Goal: Task Accomplishment & Management: Manage account settings

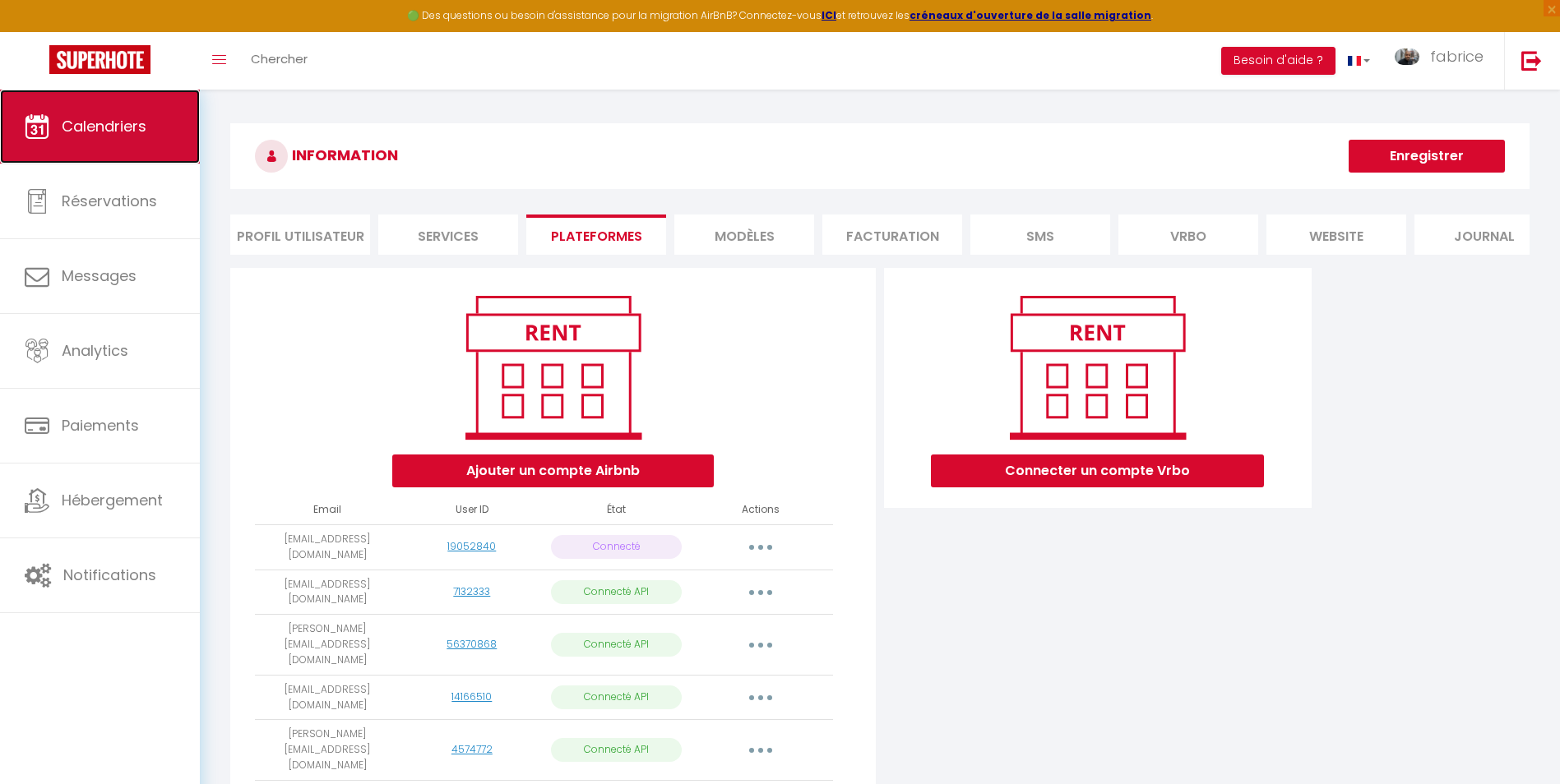
click at [61, 128] on span "Calendriers" at bounding box center [103, 126] width 85 height 20
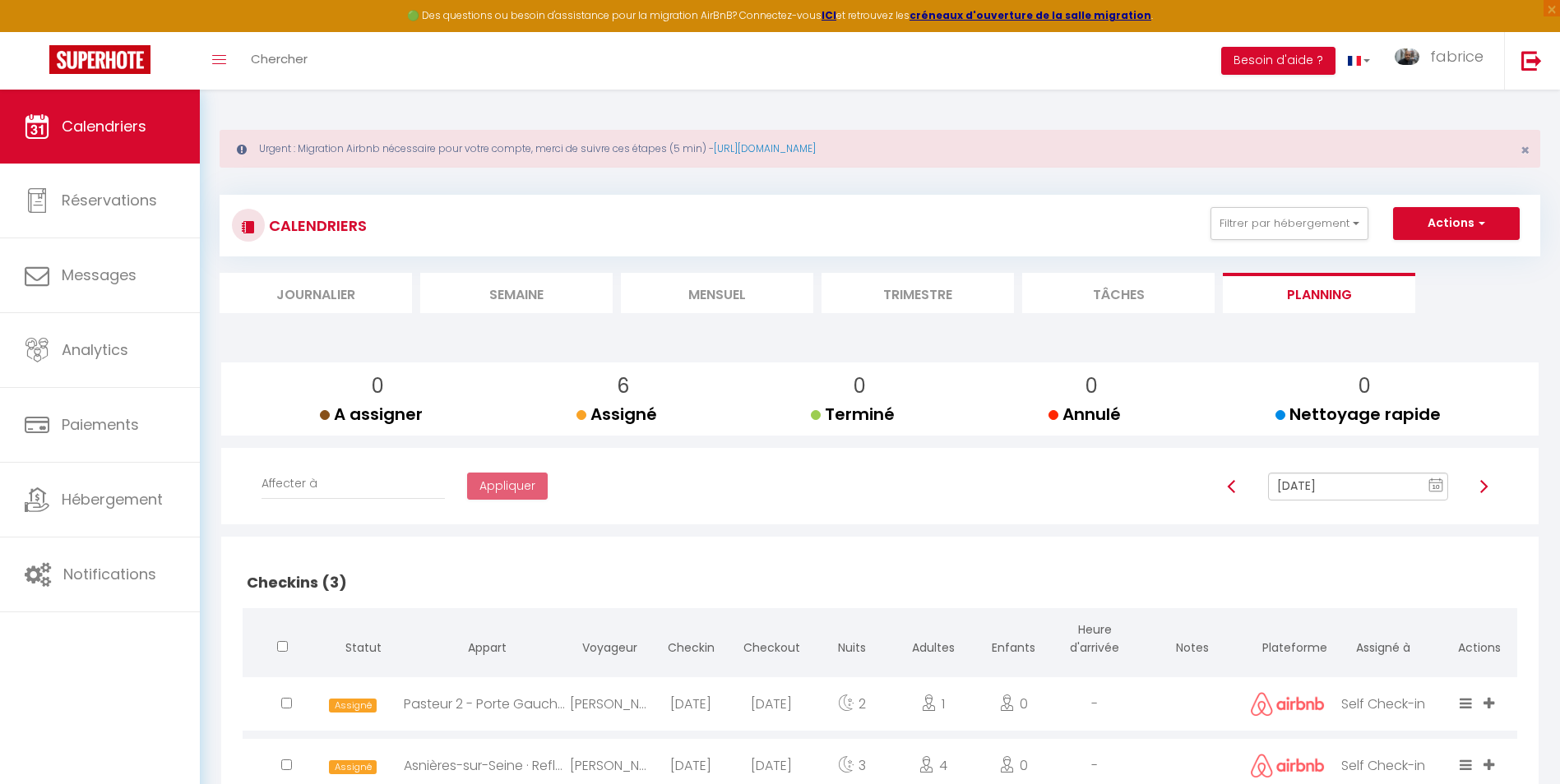
click at [726, 291] on li "Mensuel" at bounding box center [717, 292] width 193 height 40
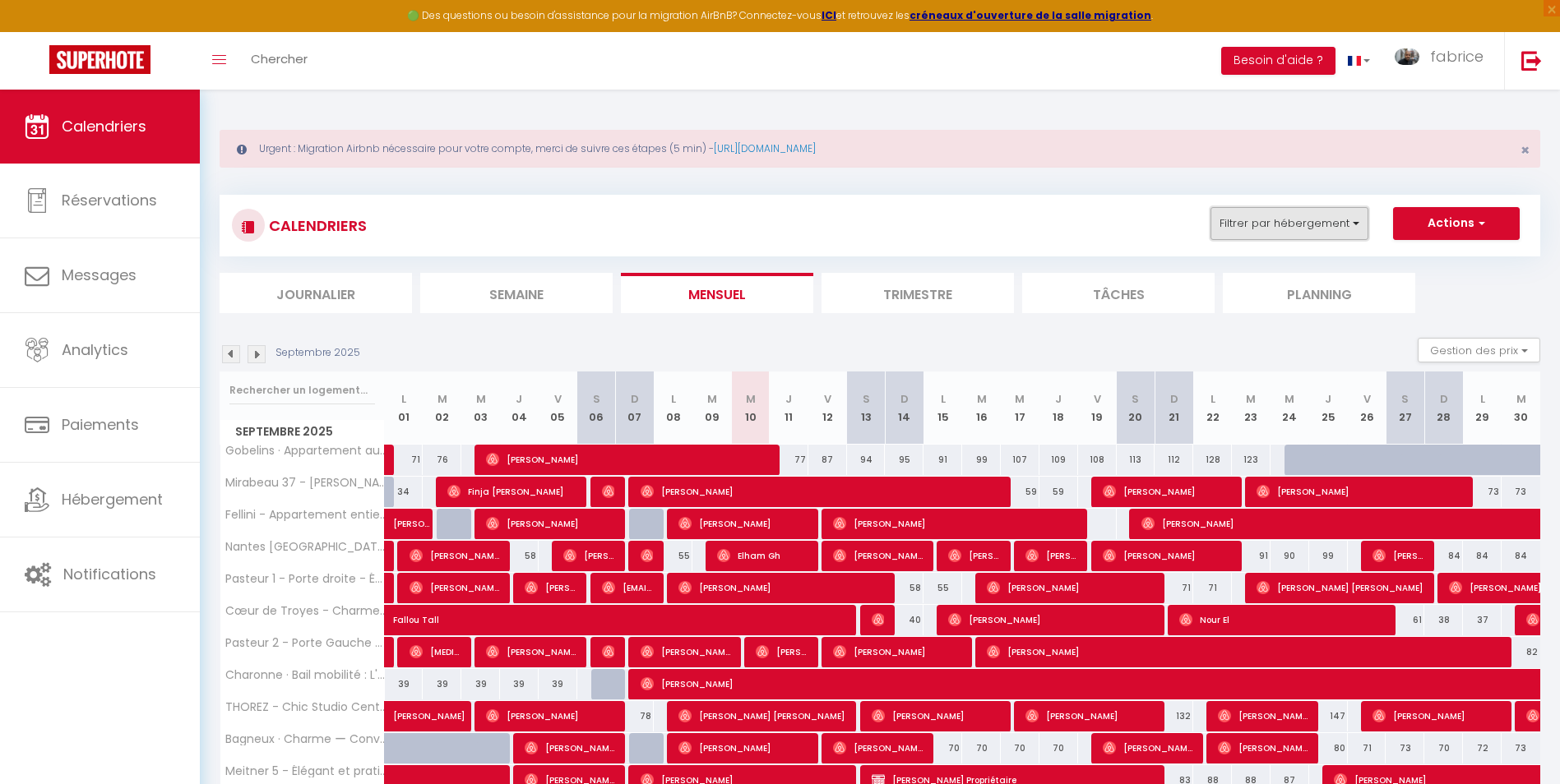
click at [1265, 215] on button "Filtrer par hébergement" at bounding box center [1288, 223] width 157 height 33
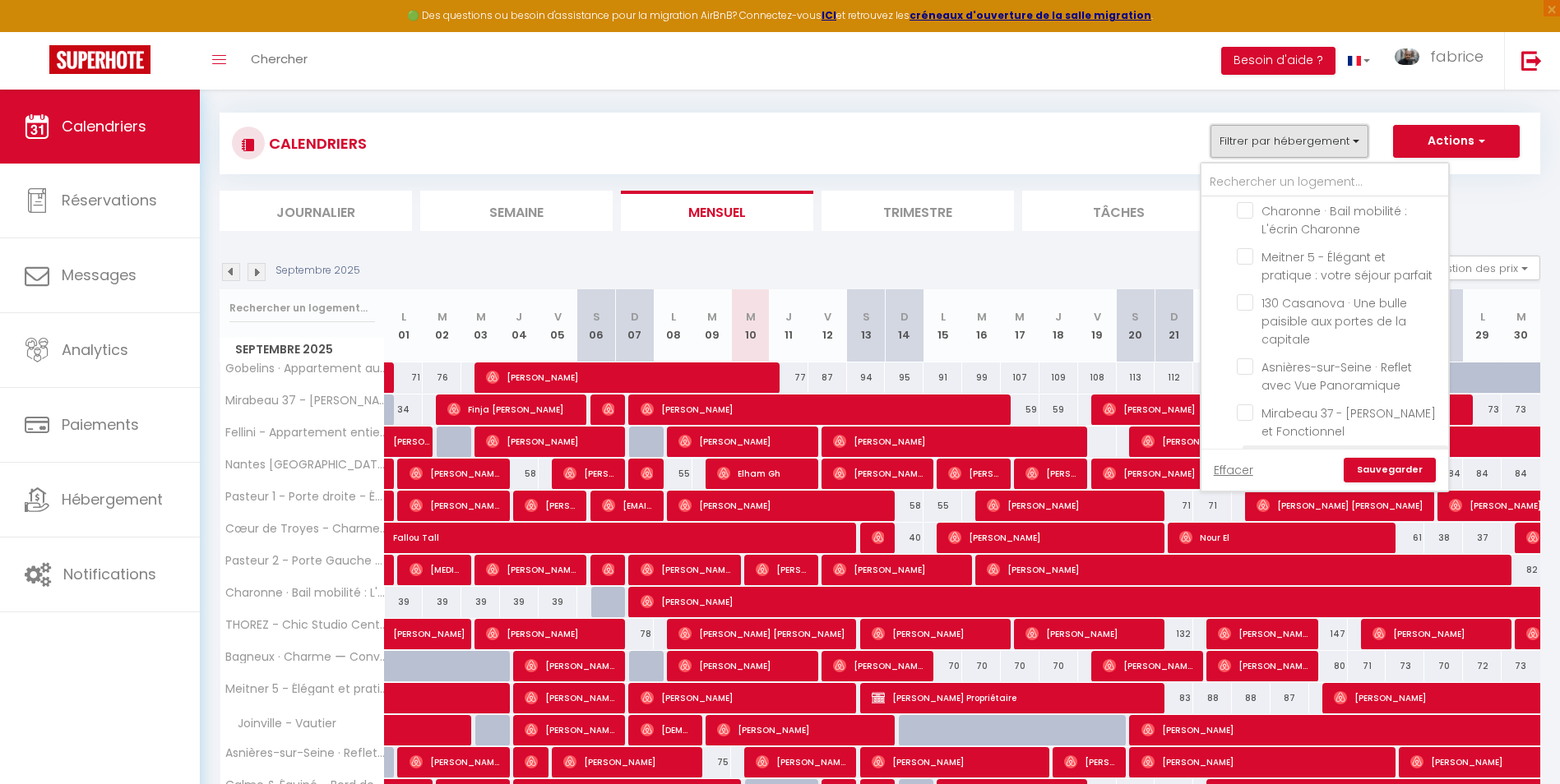
scroll to position [871, 0]
click at [1247, 376] on input "130 Casanova · Une bulle paisible aux portes de la capitale" at bounding box center [1339, 385] width 206 height 17
checkbox input "true"
checkbox input "false"
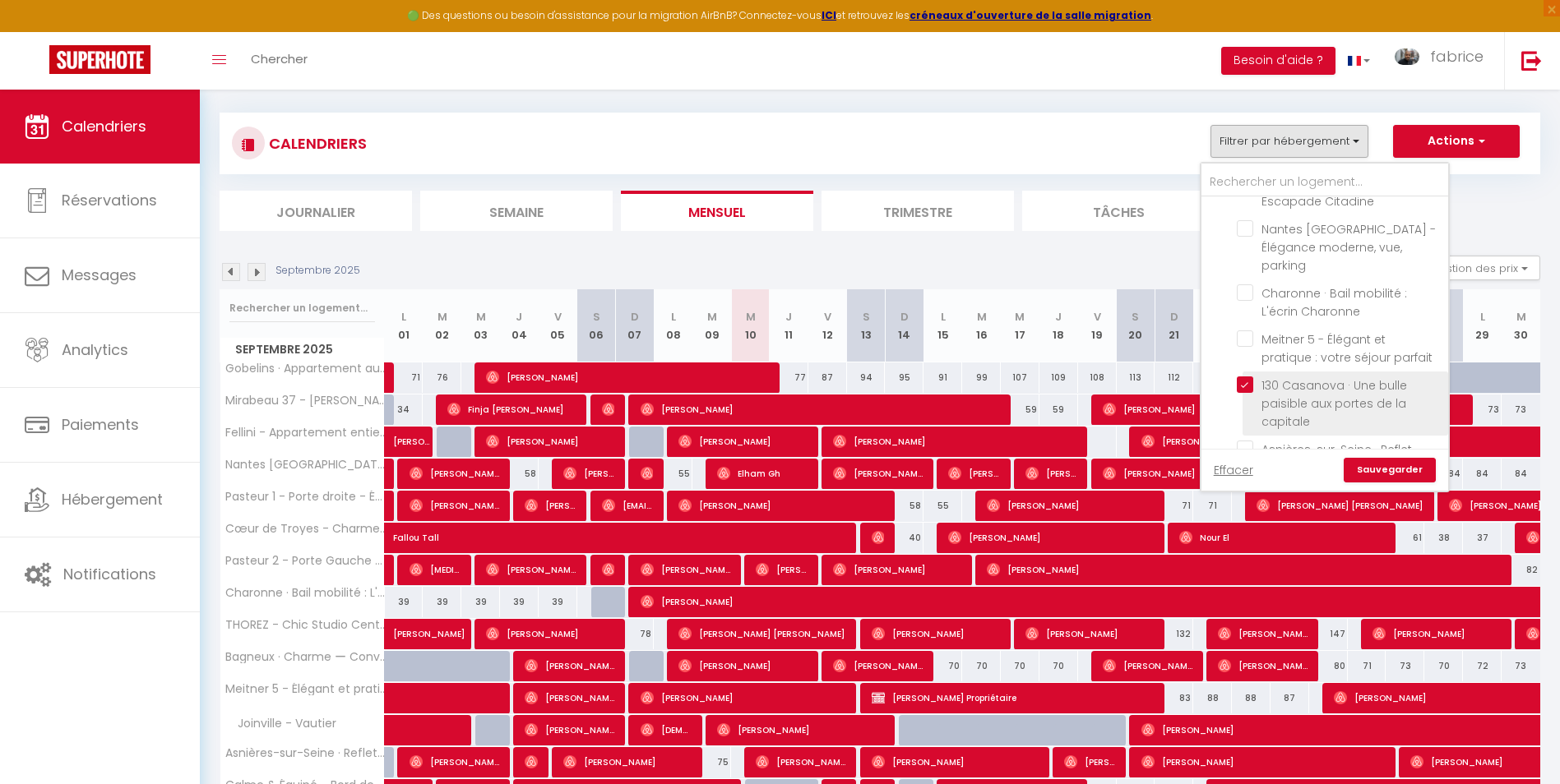
checkbox input "false"
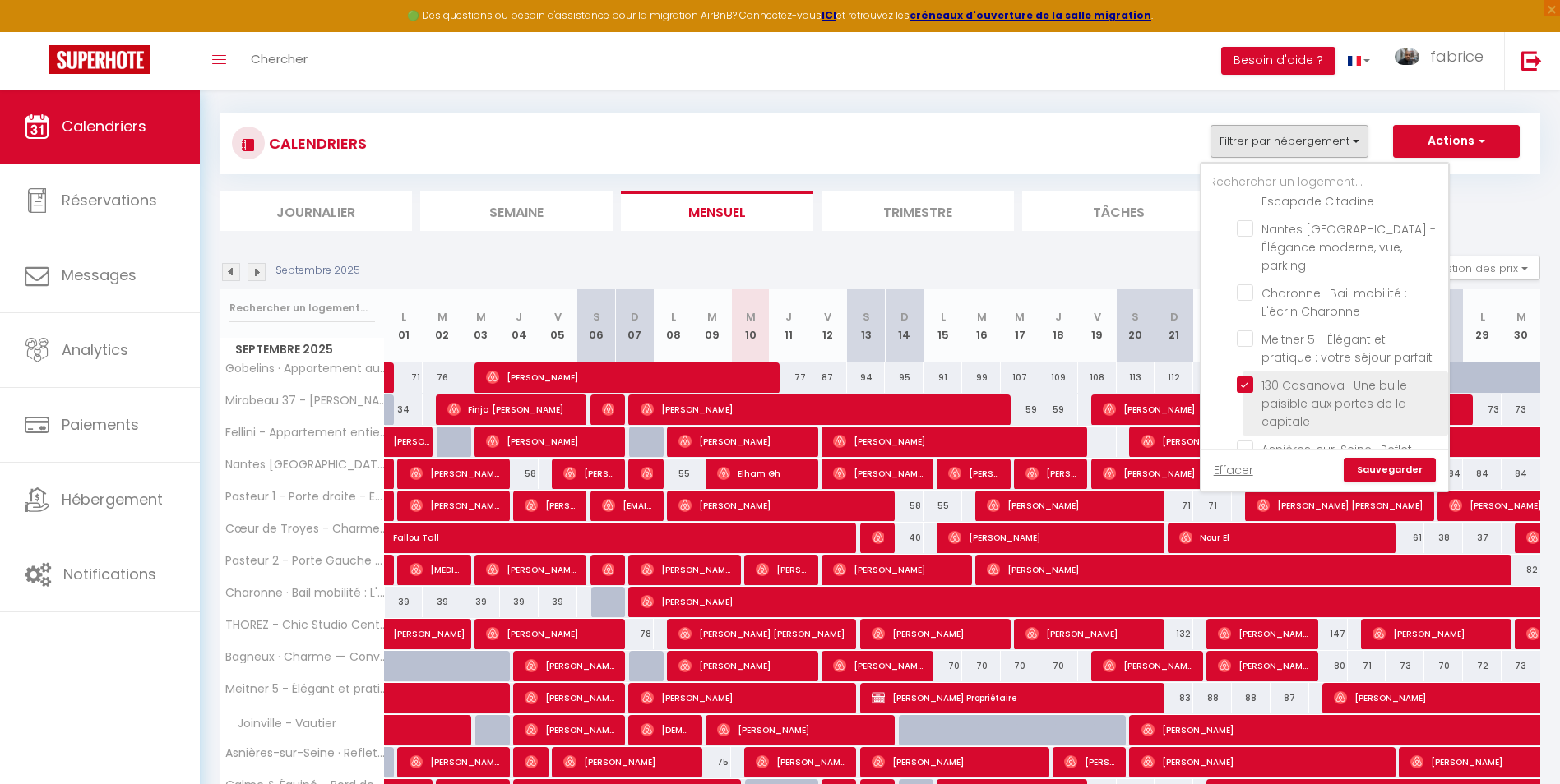
checkbox input "false"
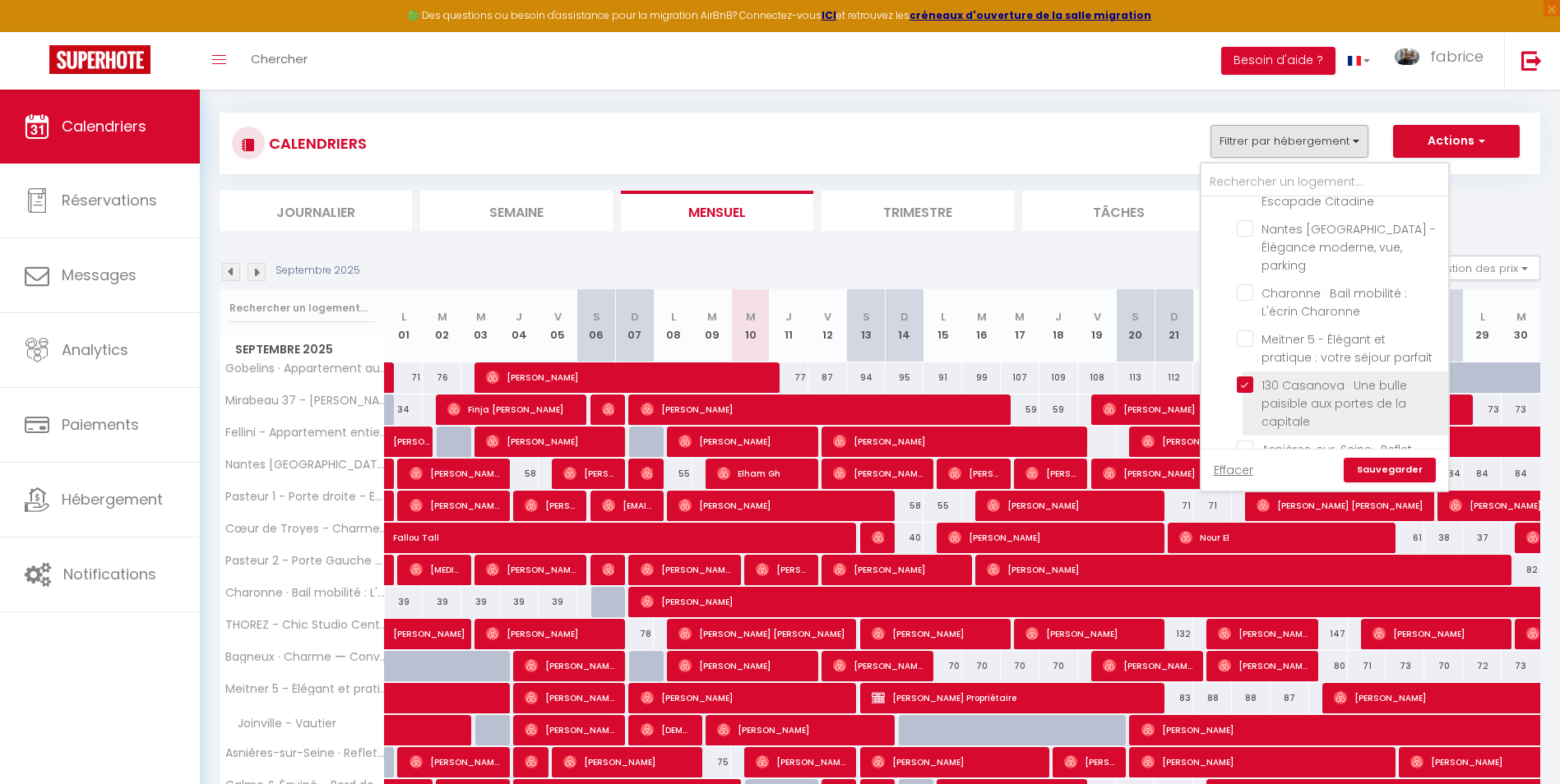
checkbox input "false"
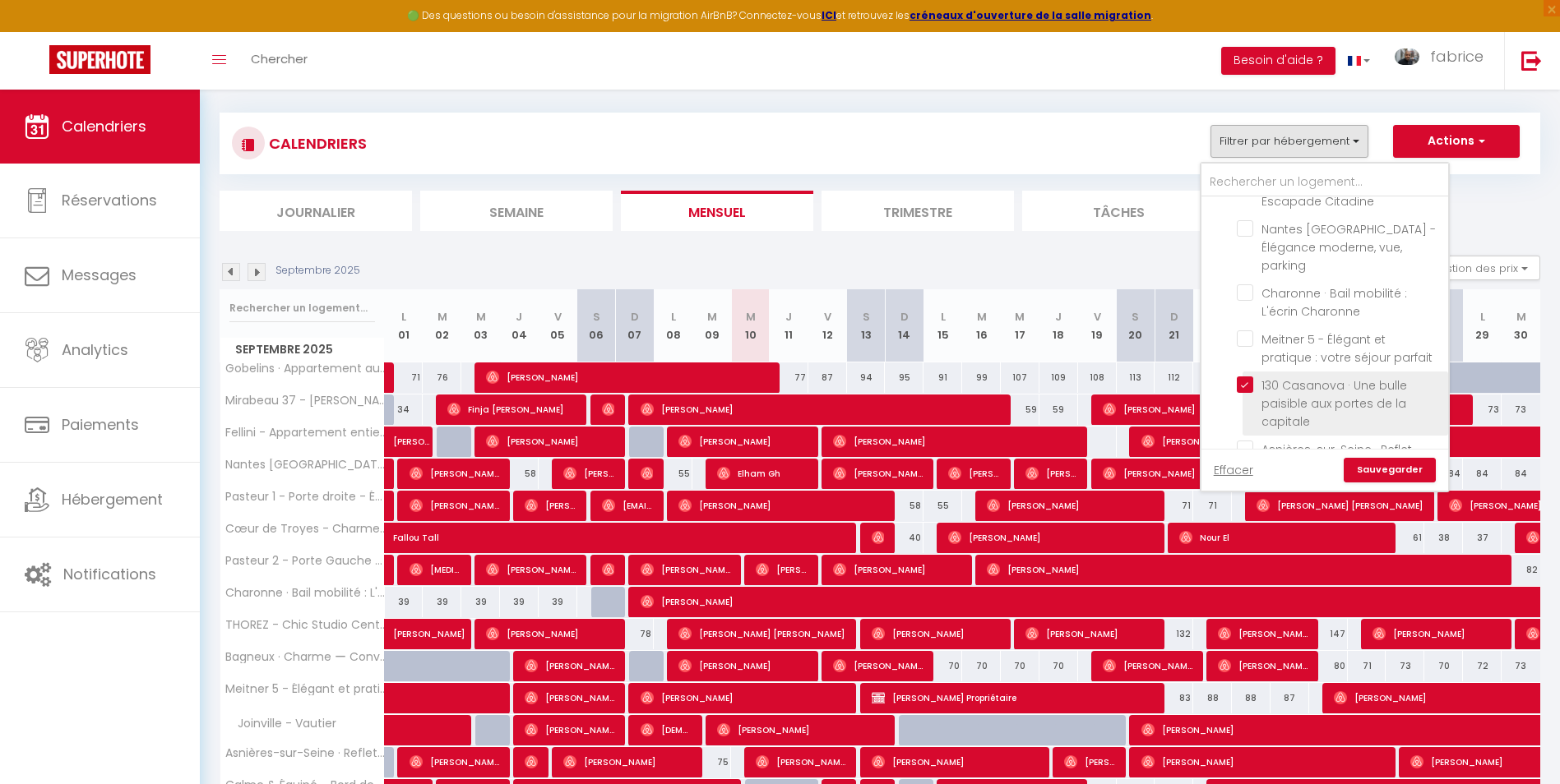
checkbox input "false"
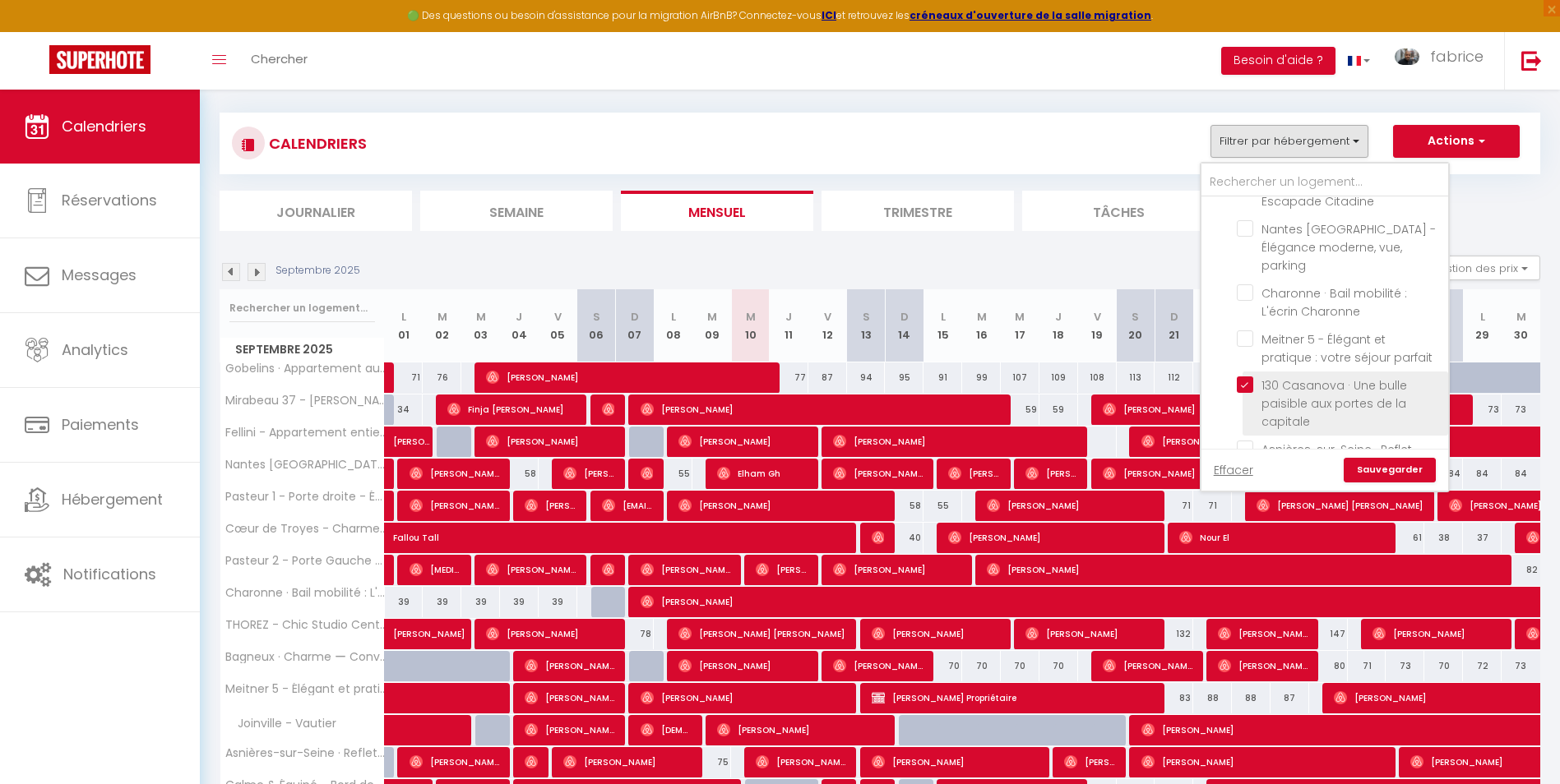
checkbox input "false"
click at [1385, 472] on link "Sauvegarder" at bounding box center [1389, 470] width 92 height 24
